Goal: Use online tool/utility: Utilize a website feature to perform a specific function

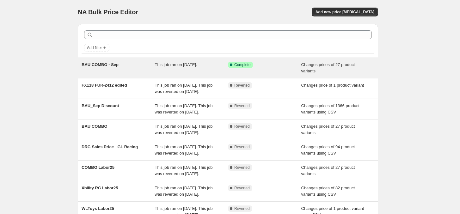
click at [306, 62] on span "Changes prices of 27 product variants" at bounding box center [329, 67] width 54 height 11
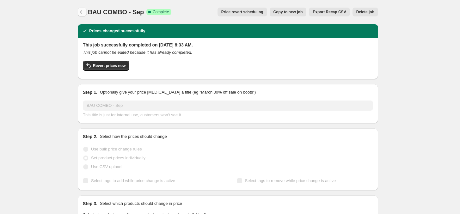
click at [83, 10] on icon "Price change jobs" at bounding box center [82, 12] width 6 height 6
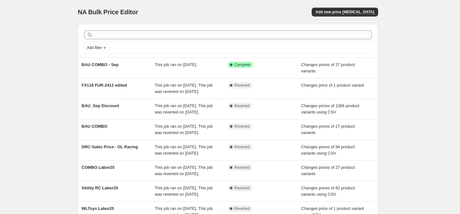
drag, startPoint x: 418, startPoint y: 91, endPoint x: 406, endPoint y: 76, distance: 19.4
click at [415, 87] on div "NA Bulk Price Editor. This page is ready NA Bulk Price Editor Add new price [ME…" at bounding box center [228, 163] width 456 height 326
click at [371, 14] on span "Add new price [MEDICAL_DATA]" at bounding box center [345, 11] width 59 height 5
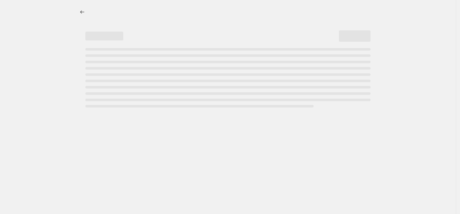
select select "percentage"
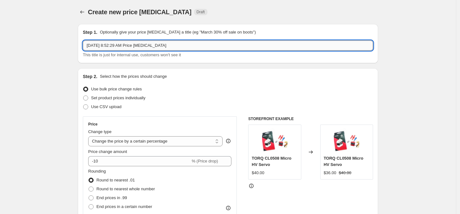
click at [164, 43] on input "[DATE] 8:52:29 AM Price [MEDICAL_DATA]" at bounding box center [228, 45] width 290 height 10
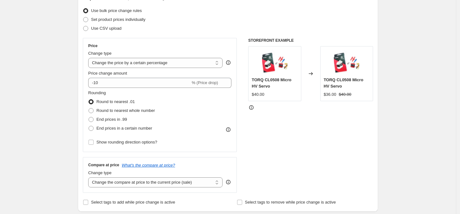
scroll to position [79, 0]
type input "BAU COMBO - SEP - ADDIN1"
click at [138, 20] on span "Set product prices individually" at bounding box center [118, 18] width 54 height 5
click at [84, 17] on input "Set product prices individually" at bounding box center [83, 16] width 0 height 0
radio input "true"
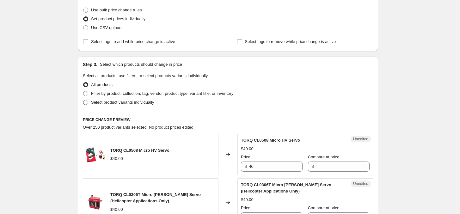
click at [129, 101] on span "Select product variants individually" at bounding box center [122, 102] width 63 height 5
click at [84, 100] on input "Select product variants individually" at bounding box center [83, 100] width 0 height 0
radio input "true"
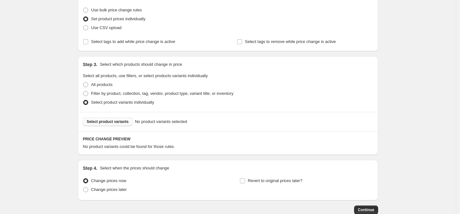
click at [116, 121] on span "Select product variants" at bounding box center [108, 121] width 42 height 5
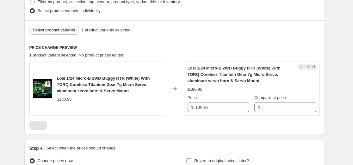
scroll to position [174, 0]
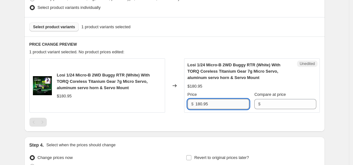
click at [218, 108] on input "180.95" at bounding box center [223, 104] width 54 height 10
paste input "69.30"
type input "169.30"
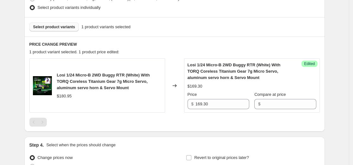
drag, startPoint x: 222, startPoint y: 122, endPoint x: 220, endPoint y: 119, distance: 3.4
click at [221, 121] on div at bounding box center [174, 121] width 290 height 9
click at [67, 95] on div "$180.95" at bounding box center [64, 96] width 15 height 6
click at [67, 94] on div "$180.95" at bounding box center [64, 96] width 15 height 6
copy div "180.95"
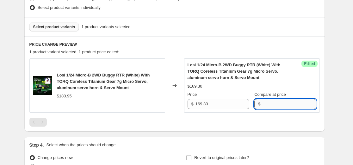
click at [295, 107] on input "Compare at price" at bounding box center [289, 104] width 54 height 10
paste input "180.95"
type input "180.95"
click at [276, 127] on div "PRICE CHANGE PREVIEW 1 product variant selected. 1 product price edited: Losi 1…" at bounding box center [174, 83] width 301 height 95
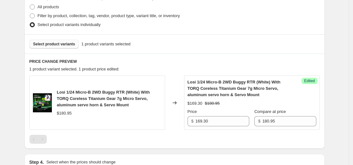
scroll to position [239, 0]
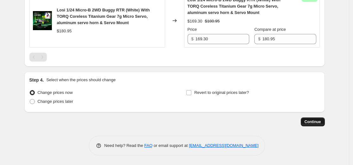
click at [321, 121] on span "Continue" at bounding box center [313, 121] width 16 height 5
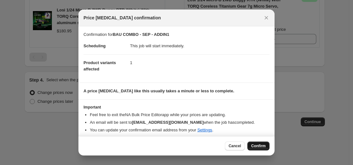
click at [263, 146] on span "Confirm" at bounding box center [258, 145] width 15 height 5
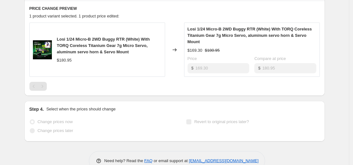
click at [194, 52] on div "$169.30" at bounding box center [195, 50] width 15 height 6
click at [242, 49] on div "$169.30 $180.95" at bounding box center [252, 50] width 129 height 6
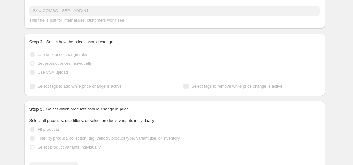
scroll to position [190, 0]
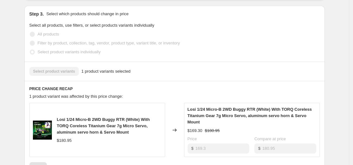
click at [39, 129] on img at bounding box center [42, 129] width 19 height 19
click at [90, 125] on span "Losi 1/24 Micro-B 2WD Buggy RTR (White) With TORQ Coreless Titanium Gear 7g Mic…" at bounding box center [103, 125] width 93 height 17
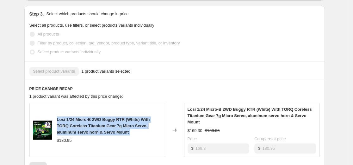
click at [90, 125] on span "Losi 1/24 Micro-B 2WD Buggy RTR (White) With TORQ Coreless Titanium Gear 7g Mic…" at bounding box center [103, 125] width 93 height 17
copy span "Losi 1/24 Micro-B 2WD Buggy RTR (White) With TORQ Coreless Titanium Gear 7g Mic…"
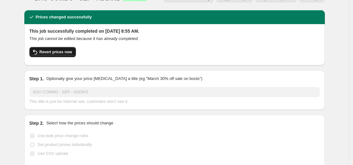
scroll to position [0, 0]
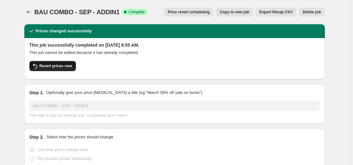
click at [50, 65] on span "Revert prices now" at bounding box center [56, 65] width 33 height 5
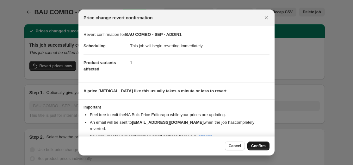
click at [259, 146] on span "Confirm" at bounding box center [258, 145] width 15 height 5
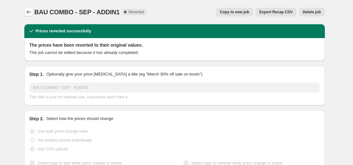
click at [28, 15] on icon "Price change jobs" at bounding box center [29, 12] width 6 height 6
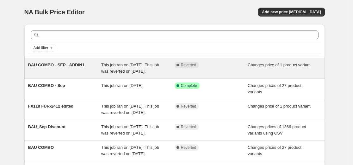
click at [144, 70] on span "This job ran on [DATE]. This job was reverted on [DATE]." at bounding box center [130, 67] width 58 height 11
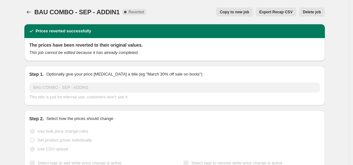
click at [238, 13] on span "Copy to new job" at bounding box center [234, 11] width 29 height 5
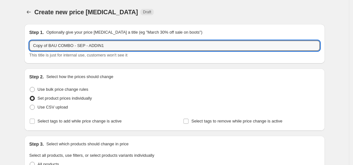
drag, startPoint x: 49, startPoint y: 47, endPoint x: 3, endPoint y: 50, distance: 45.7
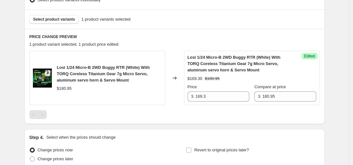
scroll to position [221, 0]
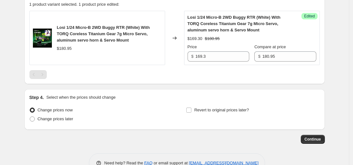
type input "BAU COMBO - SEP - ADDIN1"
drag, startPoint x: 208, startPoint y: 78, endPoint x: 215, endPoint y: 74, distance: 8.1
click at [212, 76] on div at bounding box center [174, 74] width 290 height 9
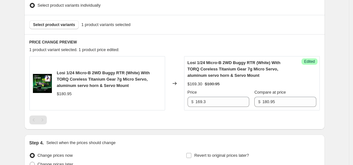
scroll to position [81, 0]
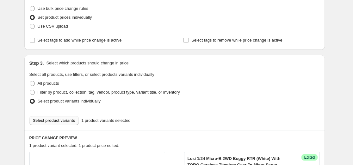
click at [62, 121] on span "Select product variants" at bounding box center [54, 120] width 42 height 5
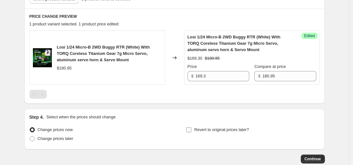
scroll to position [207, 0]
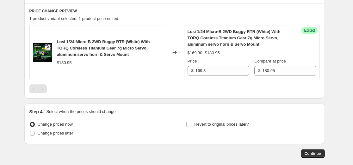
click at [105, 55] on span "Losi 1/24 Micro-B 2WD Buggy RTR (White) With TORQ Coreless Titanium Gear 7g Mic…" at bounding box center [103, 47] width 93 height 17
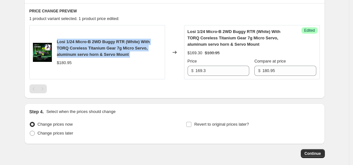
click at [105, 55] on span "Losi 1/24 Micro-B 2WD Buggy RTR (White) With TORQ Coreless Titanium Gear 7g Mic…" at bounding box center [103, 47] width 93 height 17
copy span "Losi 1/24 Micro-B 2WD Buggy RTR (White) With TORQ Coreless Titanium Gear 7g Mic…"
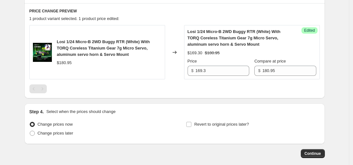
click at [217, 91] on div at bounding box center [174, 88] width 290 height 9
click at [247, 103] on div "Step 4. Select when the prices should change Change prices now Change prices la…" at bounding box center [174, 123] width 301 height 40
click at [320, 155] on span "Continue" at bounding box center [313, 153] width 16 height 5
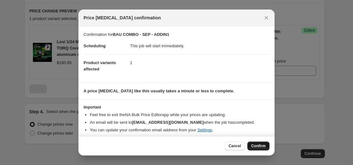
click at [262, 146] on span "Confirm" at bounding box center [258, 145] width 15 height 5
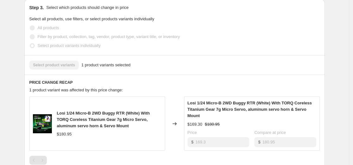
scroll to position [64, 0]
